Goal: Task Accomplishment & Management: Manage account settings

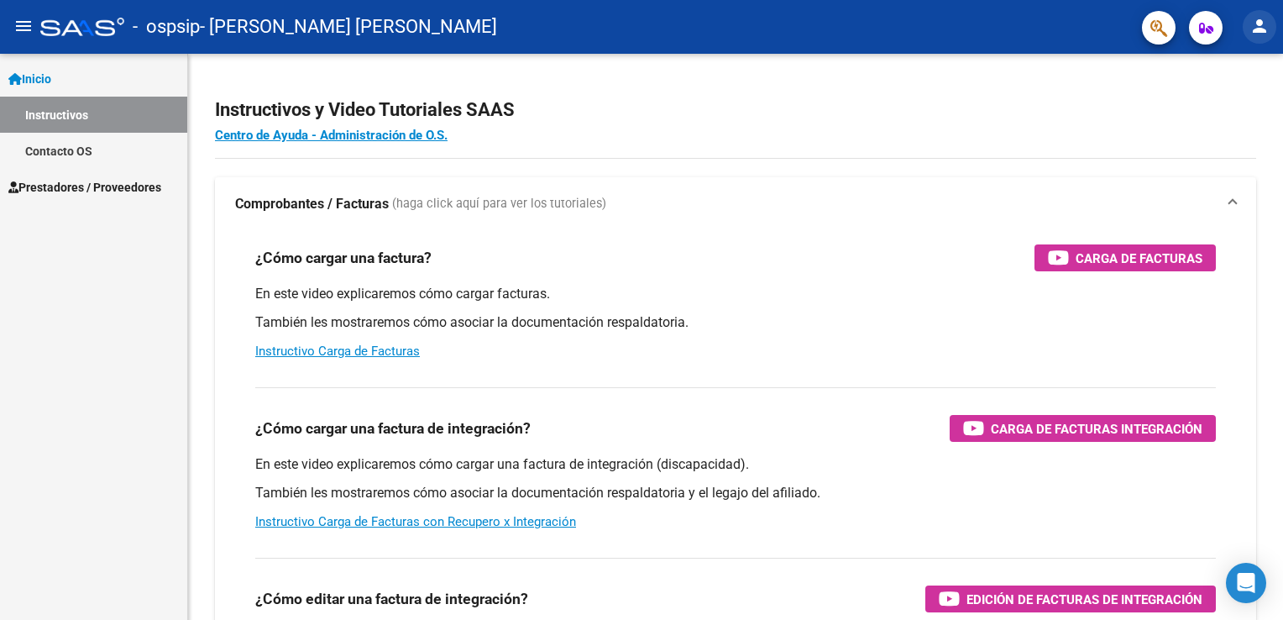
click at [1253, 28] on mat-icon "person" at bounding box center [1260, 26] width 20 height 20
click at [1260, 32] on div at bounding box center [641, 310] width 1283 height 620
click at [1260, 32] on mat-icon "person" at bounding box center [1260, 26] width 20 height 20
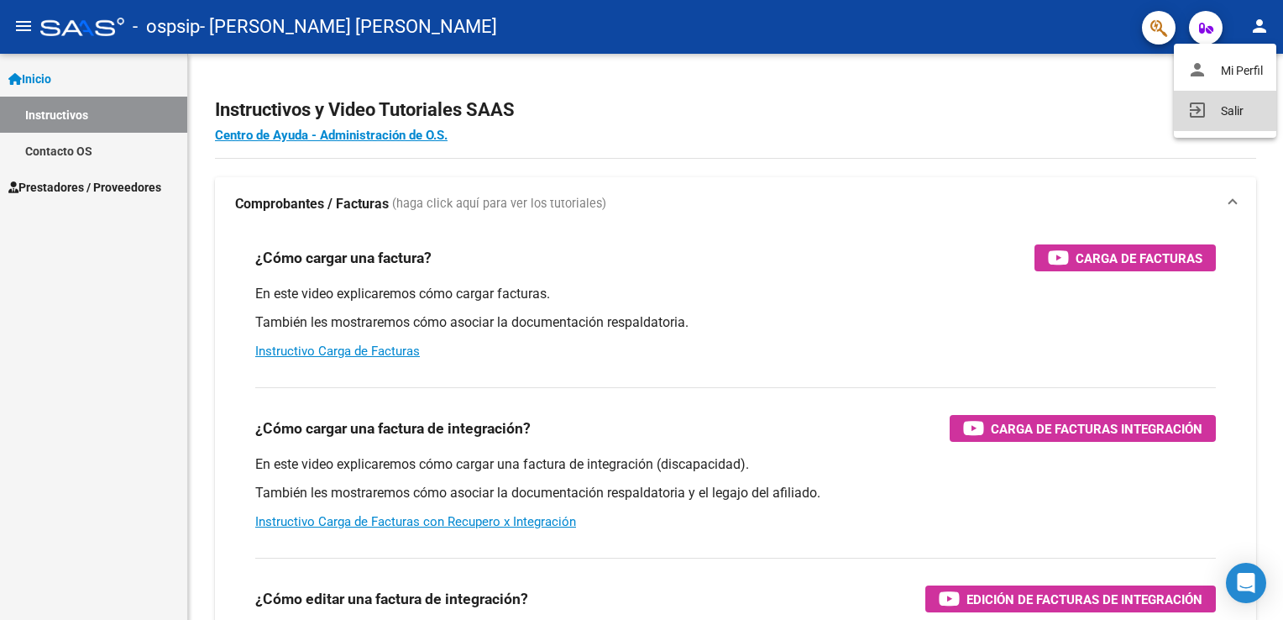
click at [1230, 102] on button "exit_to_app Salir" at bounding box center [1225, 111] width 102 height 40
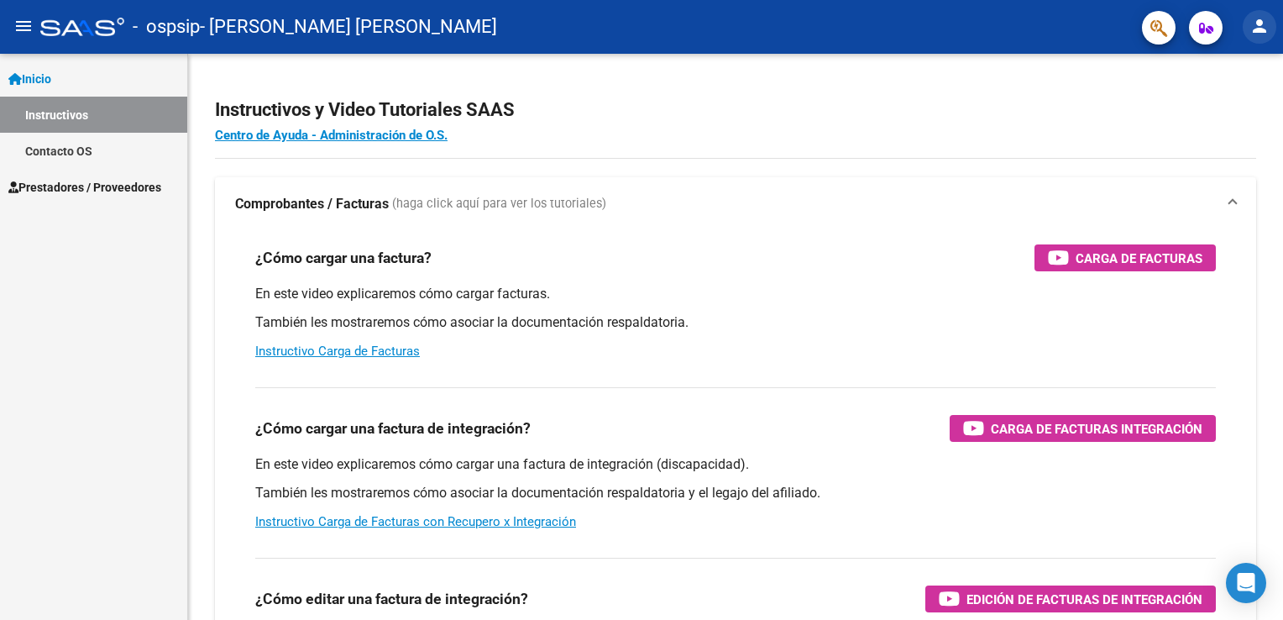
click at [1266, 29] on mat-icon "person" at bounding box center [1260, 26] width 20 height 20
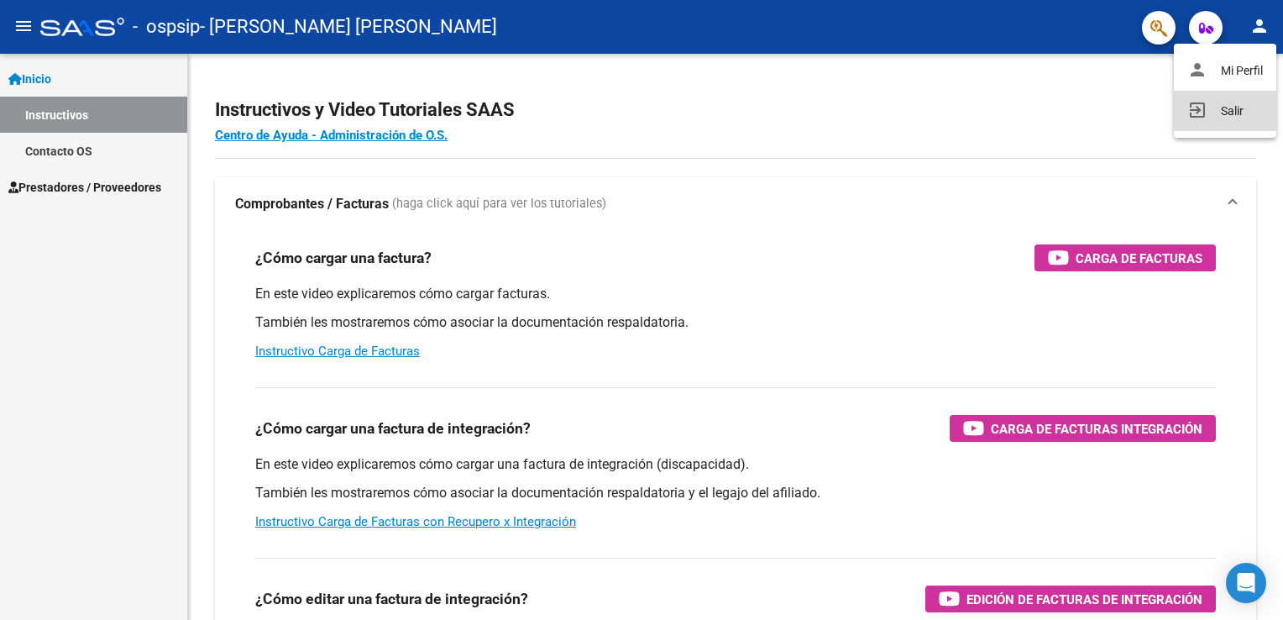
click at [1208, 114] on button "exit_to_app Salir" at bounding box center [1225, 111] width 102 height 40
